Goal: Information Seeking & Learning: Learn about a topic

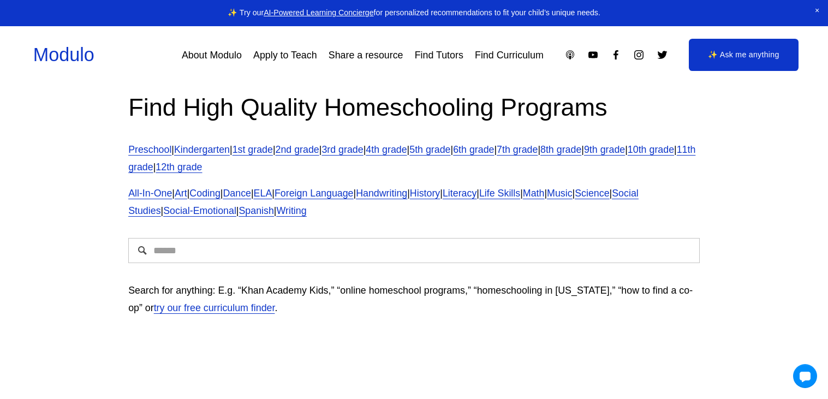
scroll to position [43, 0]
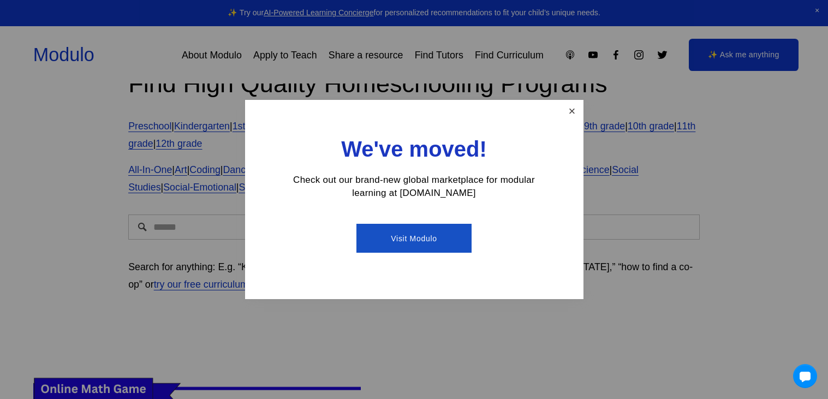
click at [564, 112] on link "Close" at bounding box center [571, 111] width 19 height 19
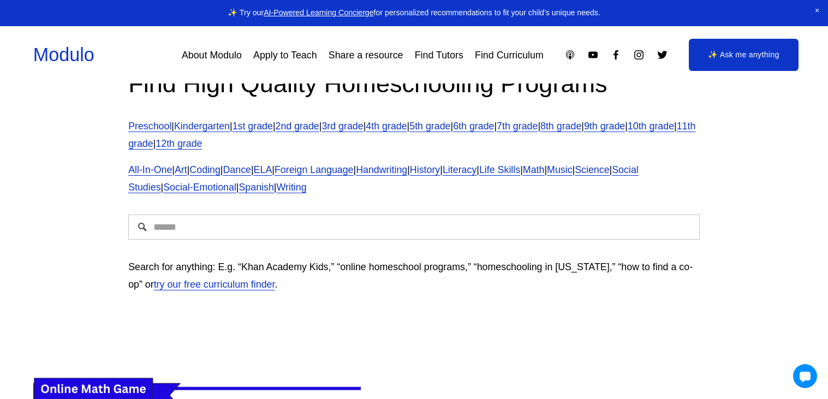
click at [272, 128] on link "1st grade" at bounding box center [253, 126] width 40 height 11
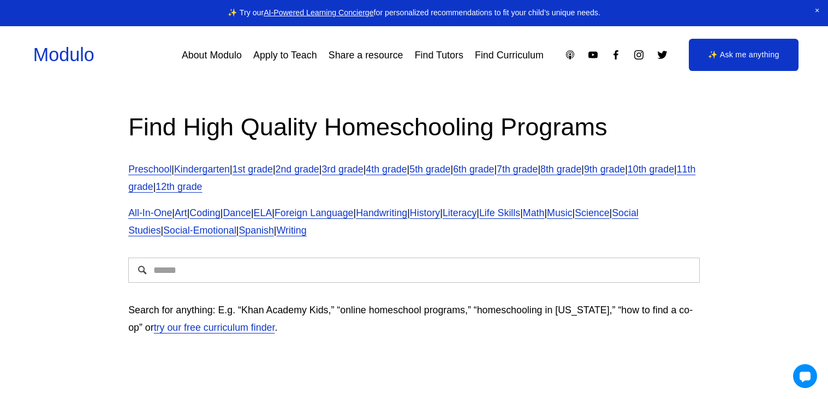
scroll to position [102, 0]
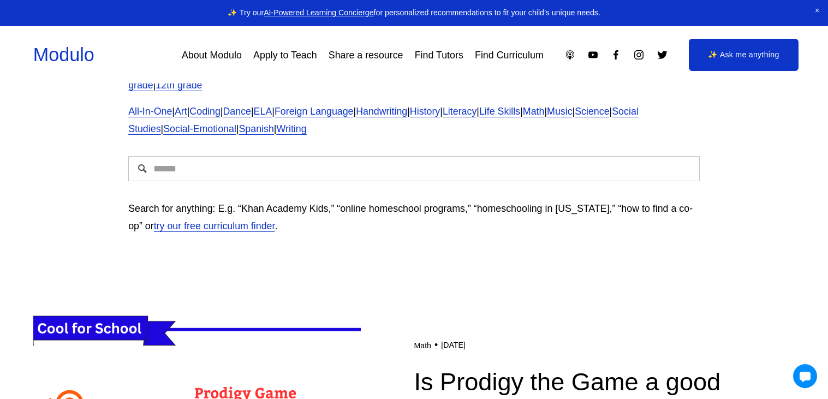
click at [558, 152] on div at bounding box center [414, 169] width 590 height 44
click at [596, 112] on p "All-In-One | Art | Coding | Dance | ELA | Foreign Language | Handwriting | Hist…" at bounding box center [414, 120] width 572 height 35
click at [545, 112] on span "Math" at bounding box center [534, 111] width 22 height 11
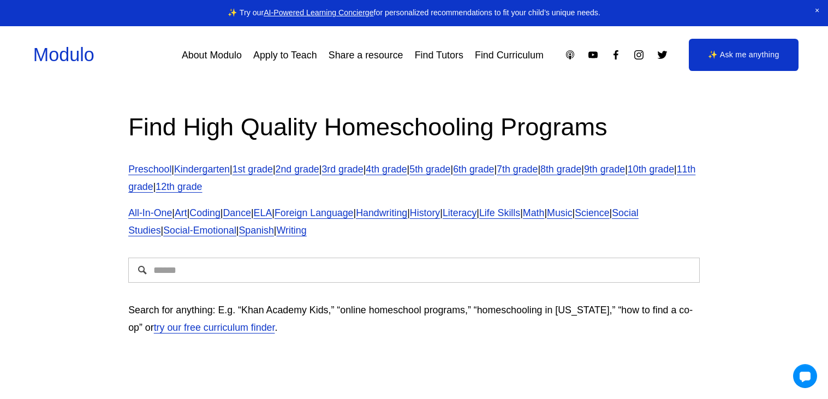
click at [340, 266] on input "Search" at bounding box center [414, 270] width 572 height 25
type input "**********"
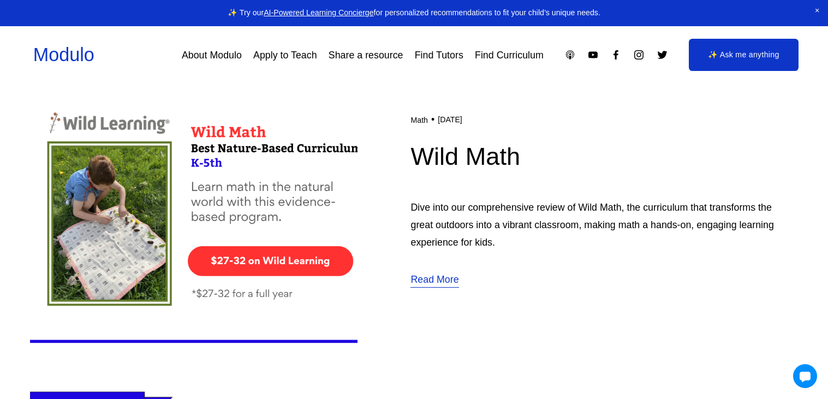
scroll to position [1749, 0]
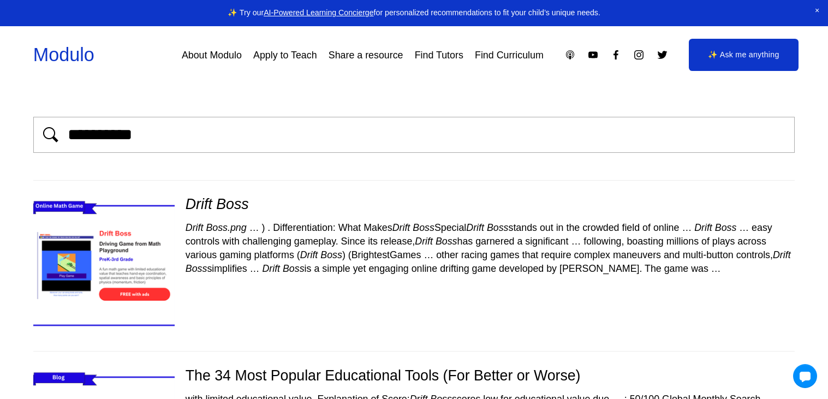
click at [118, 287] on img at bounding box center [104, 265] width 168 height 141
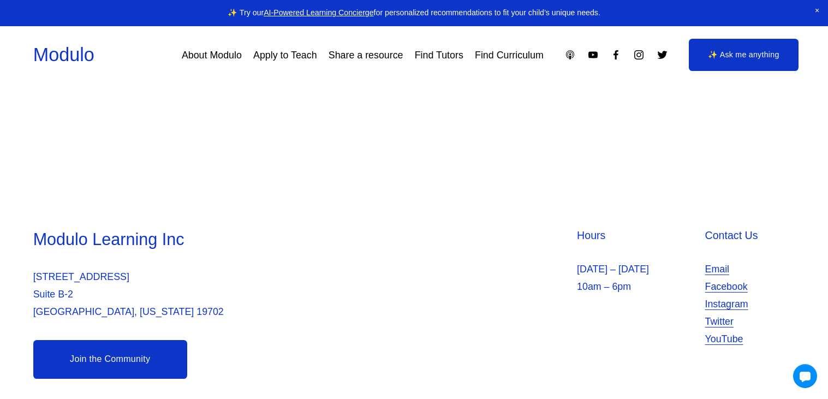
scroll to position [619, 0]
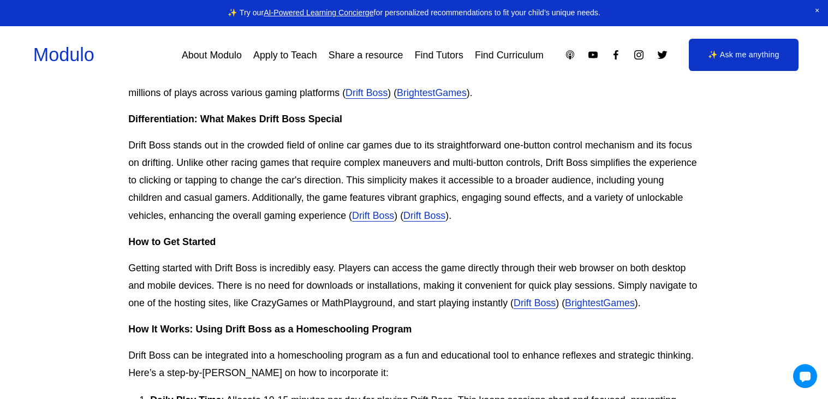
scroll to position [522, 0]
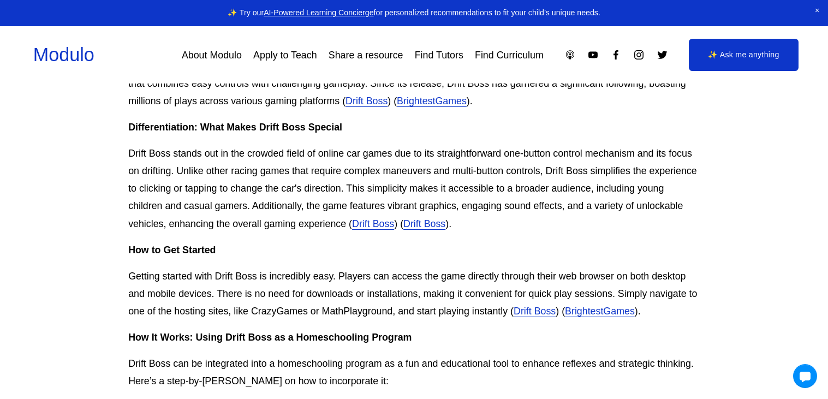
click at [423, 103] on link "BrightestGames" at bounding box center [432, 101] width 70 height 11
click at [378, 97] on link "Drift Boss" at bounding box center [367, 101] width 42 height 11
